Goal: Browse casually

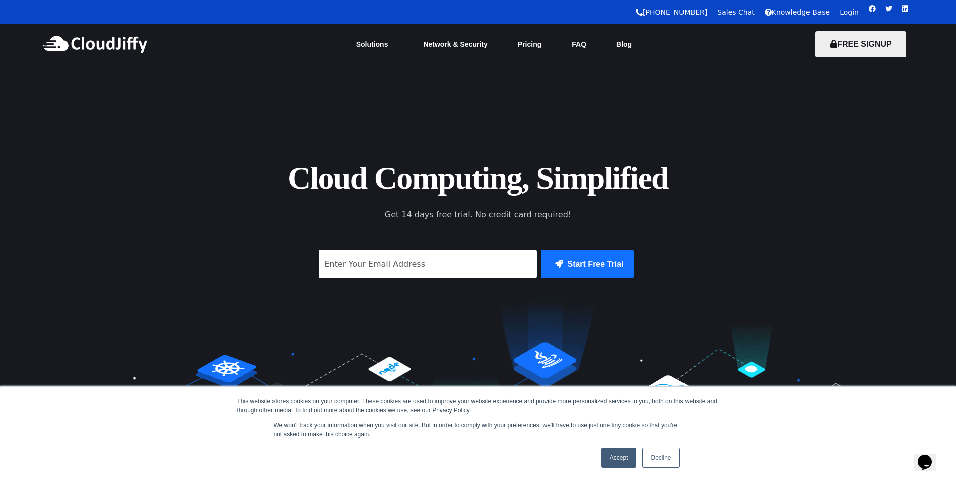
click at [174, 115] on div "Cloud Computing, Simplified Get 14 days free trial. No credit card required! Su…" at bounding box center [478, 301] width 956 height 474
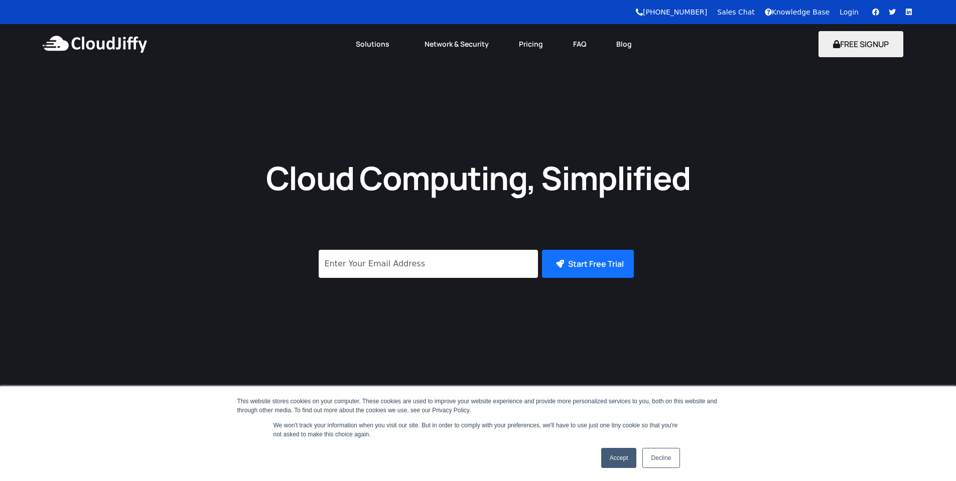
click at [506, 208] on div "Cloud Computing, Simplified Get 14 days free trial. No credit card required! Su…" at bounding box center [478, 345] width 956 height 386
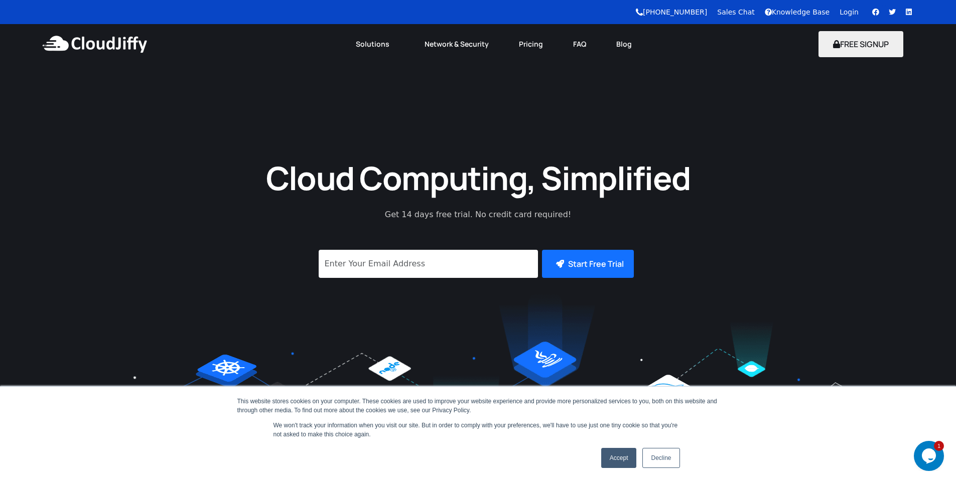
click at [499, 169] on h1 "Cloud Computing, Simplified" at bounding box center [478, 178] width 452 height 42
